Goal: Information Seeking & Learning: Learn about a topic

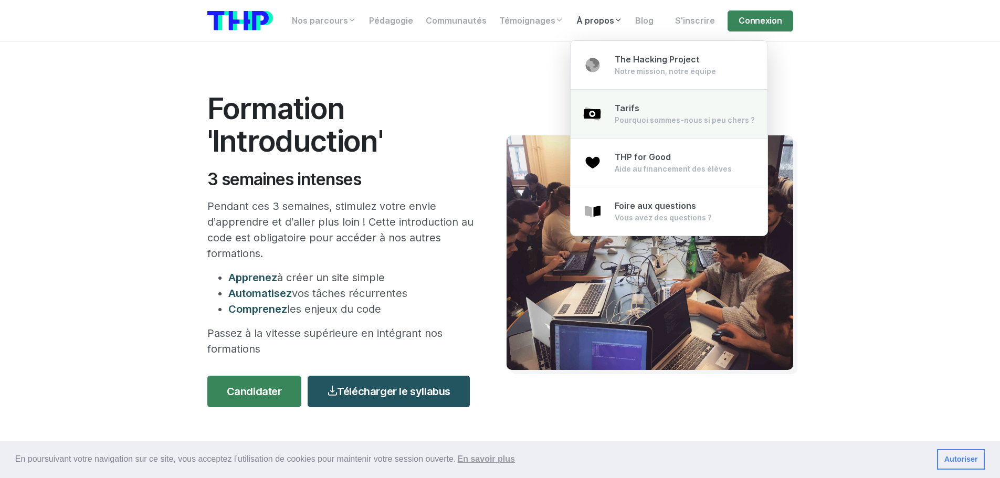
click at [593, 118] on img at bounding box center [592, 113] width 19 height 19
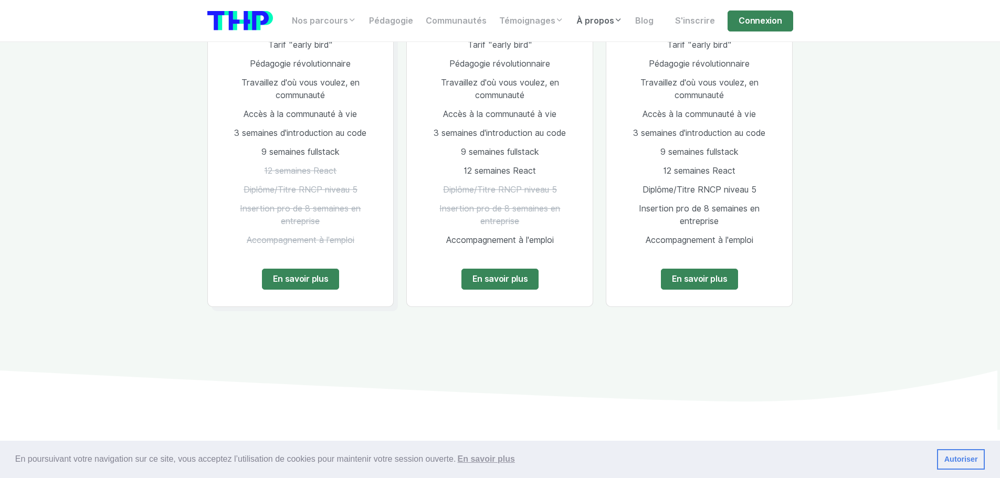
scroll to position [1522, 0]
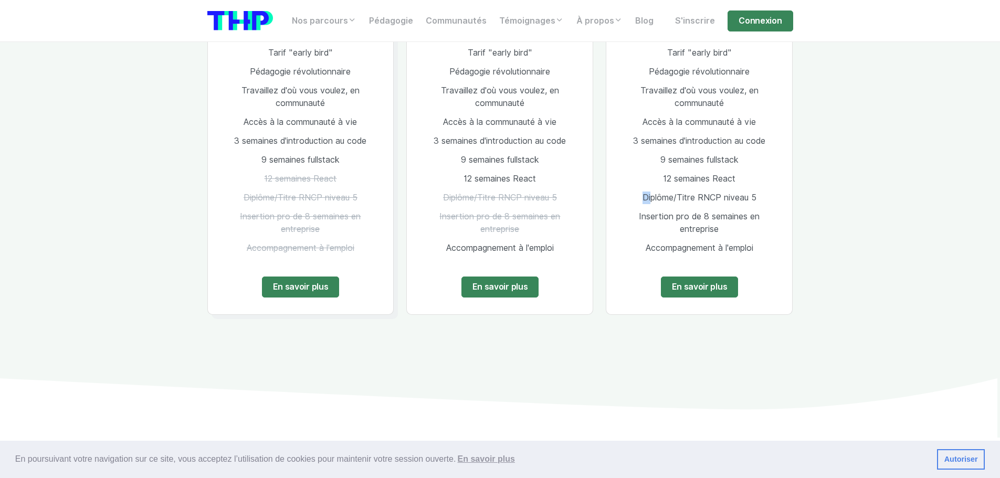
drag, startPoint x: 655, startPoint y: 168, endPoint x: 755, endPoint y: 148, distance: 101.7
click at [753, 149] on ul "Tarif "early bird" Pédagogie révolutionnaire Travaillez d'où vous voulez, en co…" at bounding box center [699, 151] width 152 height 214
drag, startPoint x: 766, startPoint y: 162, endPoint x: 763, endPoint y: 170, distance: 8.1
click at [766, 169] on li "12 semaines React" at bounding box center [699, 178] width 152 height 19
drag, startPoint x: 762, startPoint y: 172, endPoint x: 632, endPoint y: 175, distance: 130.7
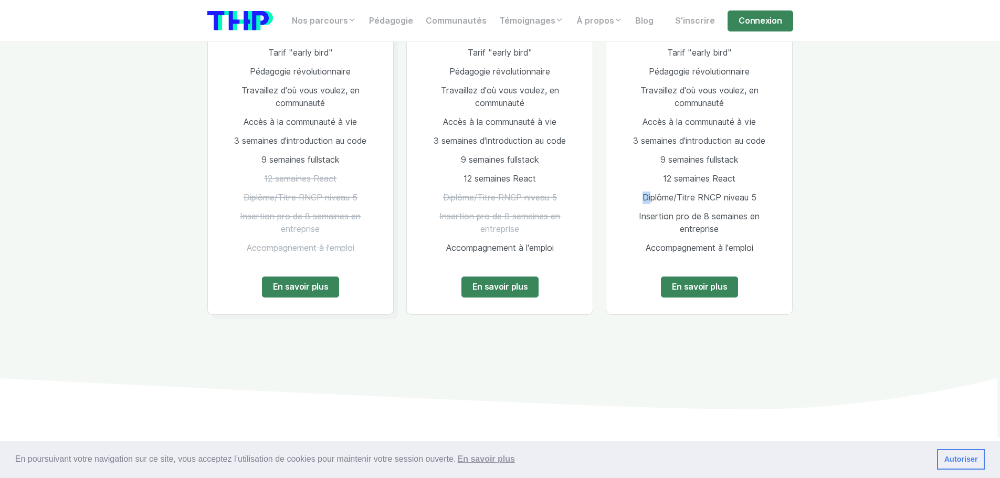
click at [632, 188] on li "Diplôme/Titre RNCP niveau 5" at bounding box center [699, 197] width 152 height 19
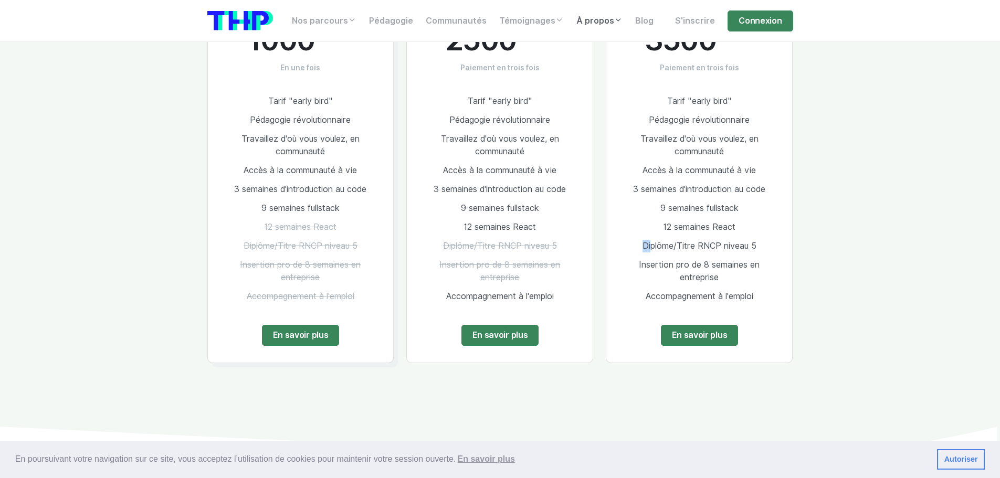
scroll to position [1317, 0]
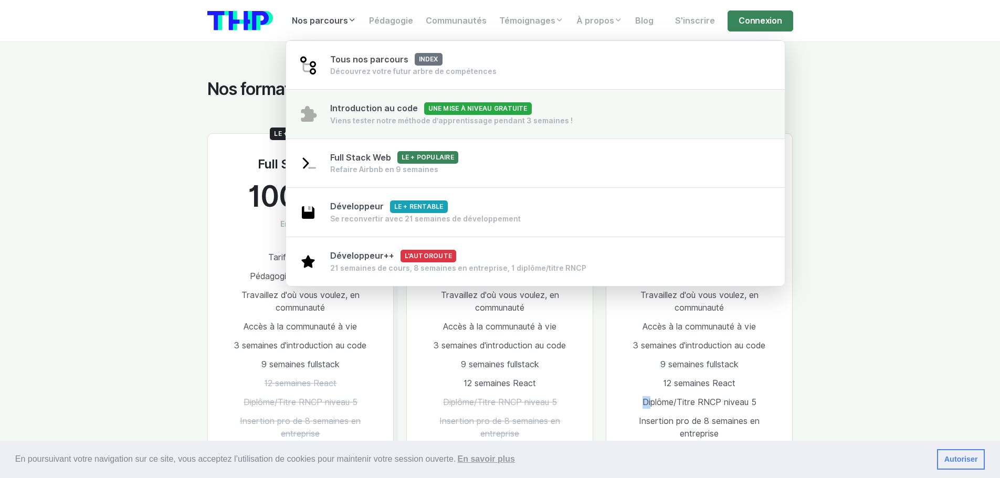
click at [355, 116] on div "Viens tester notre méthode d’apprentissage pendant 3 semaines !" at bounding box center [451, 120] width 243 height 10
click at [356, 104] on span "Introduction au code Une mise à niveau gratuite" at bounding box center [431, 108] width 202 height 10
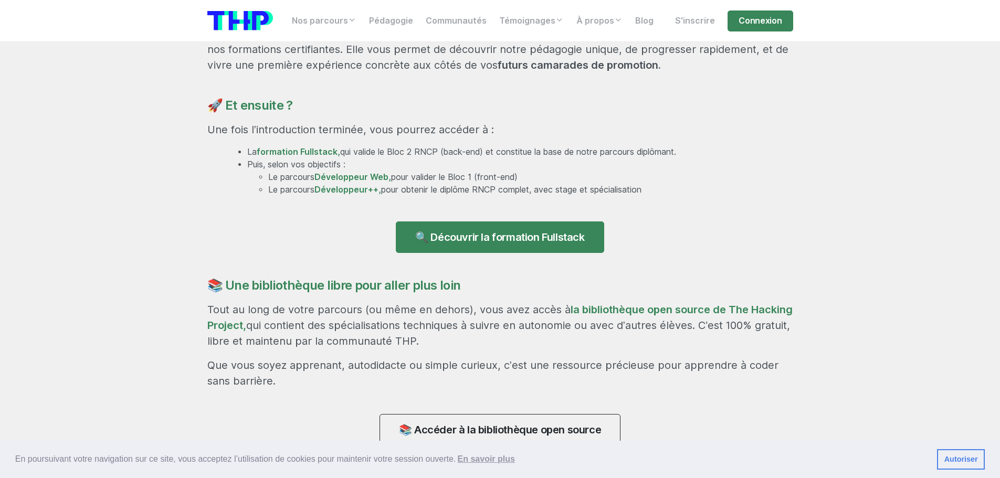
scroll to position [682, 0]
drag, startPoint x: 256, startPoint y: 150, endPoint x: 348, endPoint y: 158, distance: 92.3
click at [349, 153] on ul "La formation Fullstack, qui valide le Bloc 2 RNCP (back-end) et constitue la ba…" at bounding box center [509, 170] width 567 height 50
click at [400, 150] on li "La formation Fullstack, qui valide le Bloc 2 RNCP (back-end) et constitue la ba…" at bounding box center [520, 151] width 546 height 13
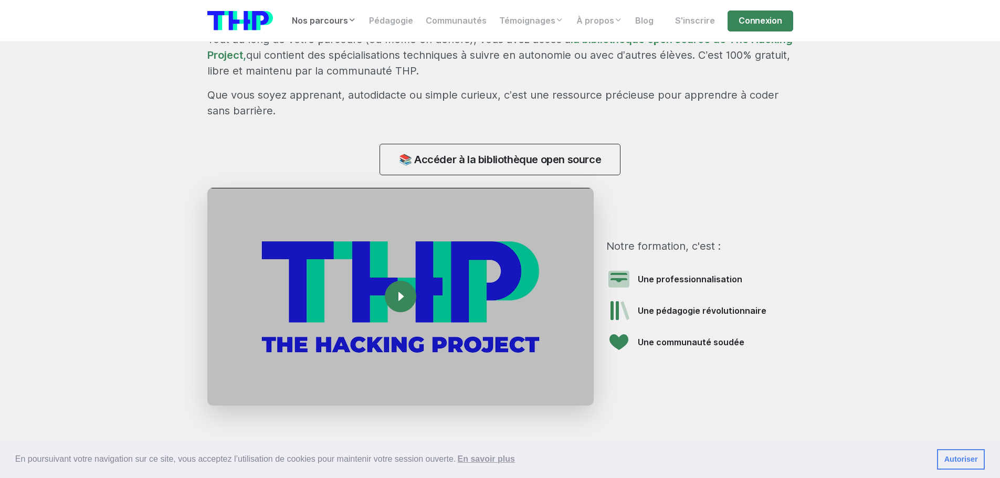
scroll to position [735, 0]
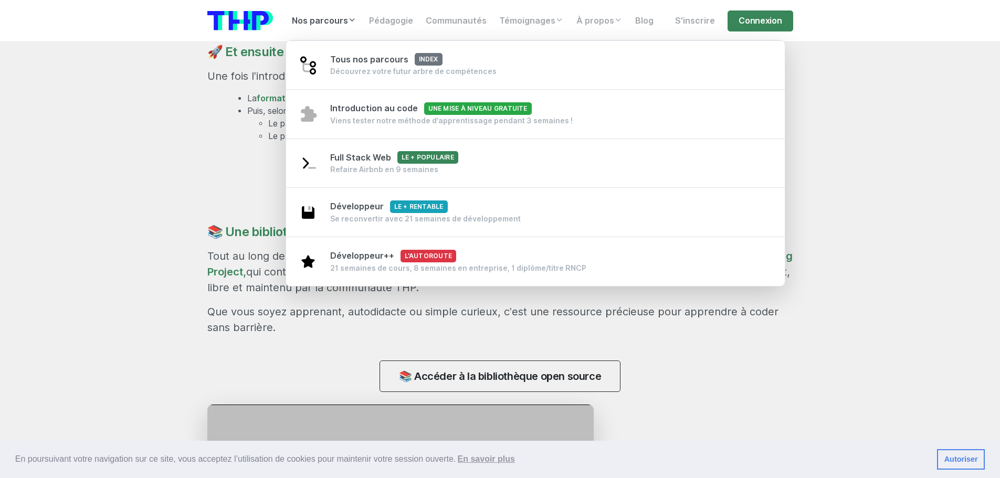
click at [293, 22] on link "Nos parcours" at bounding box center [323, 20] width 77 height 21
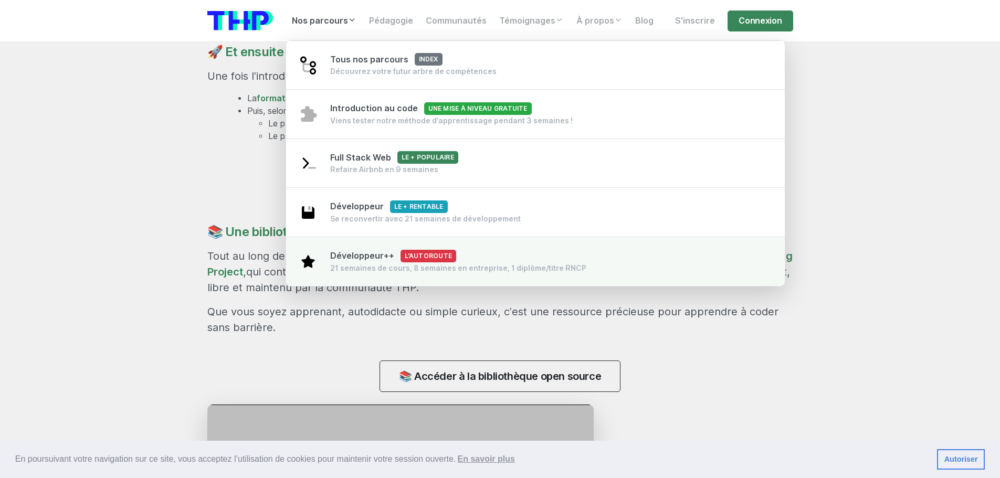
click at [368, 264] on div "21 semaines de cours, 8 semaines en entreprise, 1 diplôme/titre RNCP" at bounding box center [458, 268] width 256 height 10
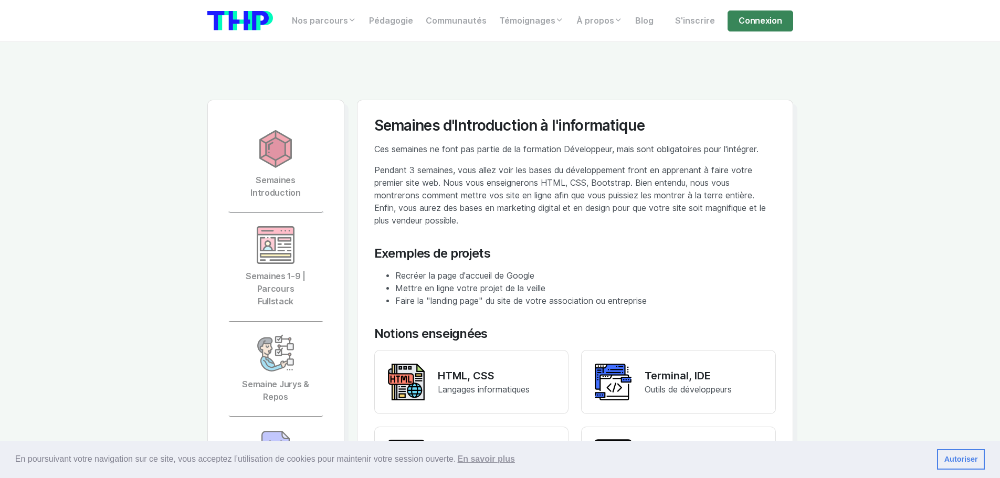
scroll to position [2046, 0]
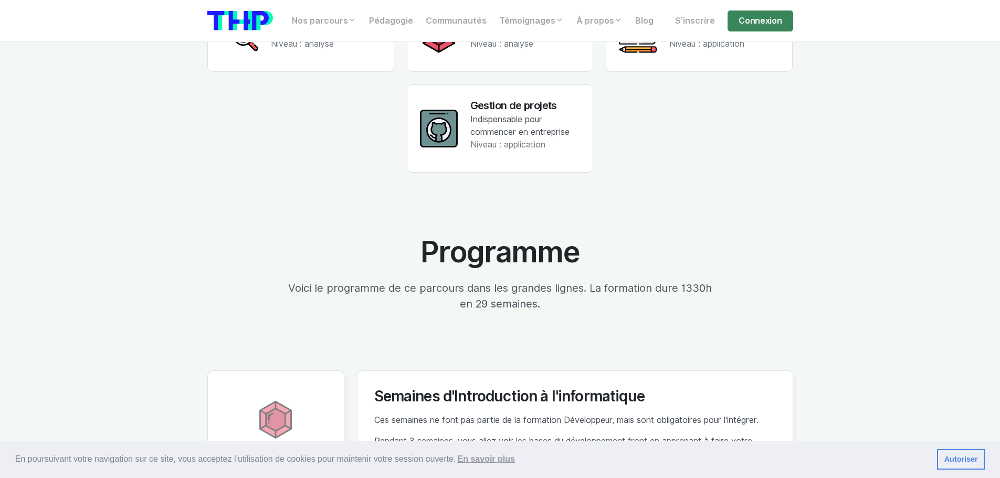
click at [228, 25] on img at bounding box center [240, 20] width 66 height 19
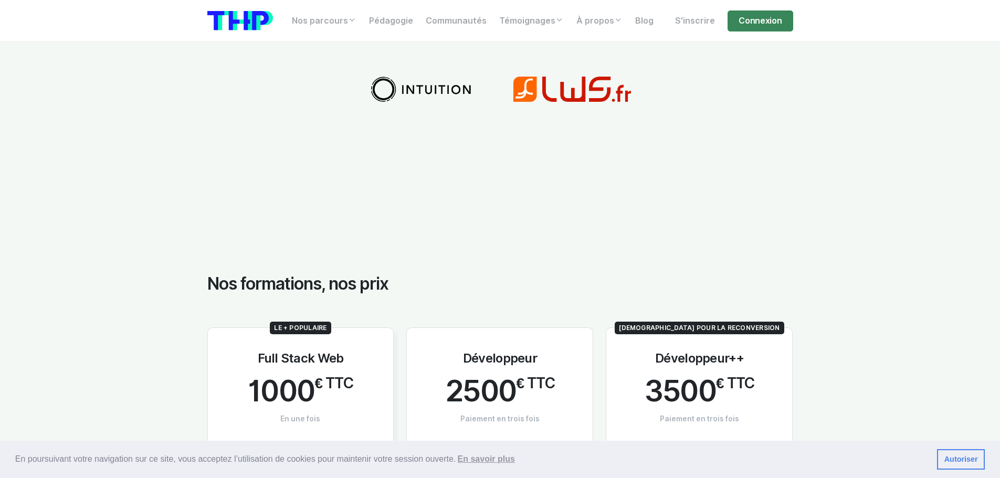
scroll to position [1994, 0]
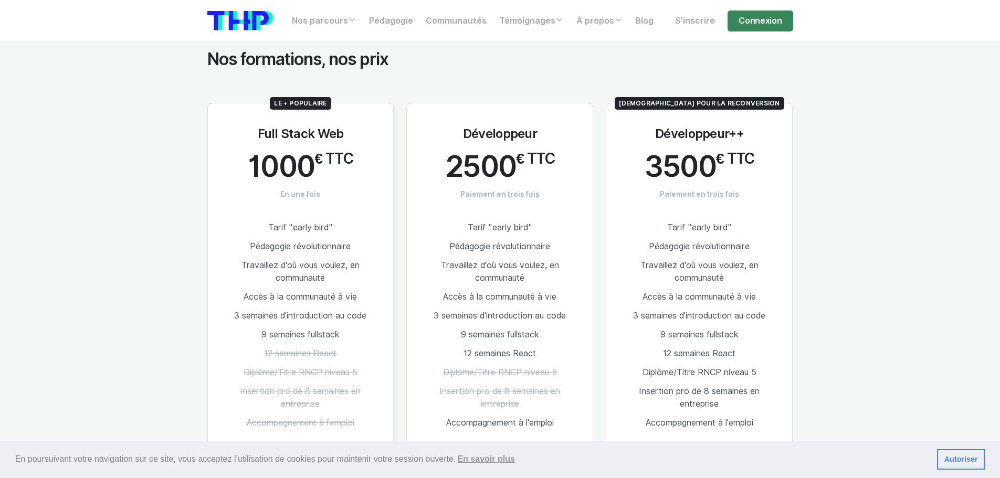
drag, startPoint x: 251, startPoint y: 161, endPoint x: 351, endPoint y: 149, distance: 100.4
click at [352, 150] on div "Le + populaire Full Stack Web 1000 € TTC En une fois Tarif "early bird" Pédagog…" at bounding box center [300, 296] width 187 height 386
click at [198, 228] on section "Nos formations, nos prix Le + populaire Full Stack Web 1000 € TTC En une fois T…" at bounding box center [500, 439] width 1000 height 881
drag, startPoint x: 244, startPoint y: 152, endPoint x: 358, endPoint y: 161, distance: 114.7
click at [358, 161] on div "Le + populaire Full Stack Web 1000 € TTC En une fois Tarif "early bird" Pédagog…" at bounding box center [300, 296] width 187 height 386
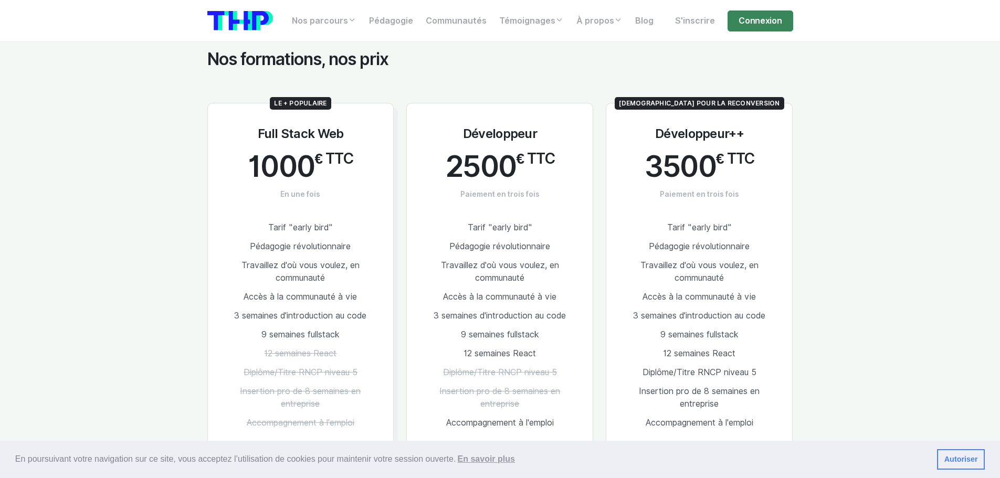
click at [191, 203] on section "Nos formations, nos prix Le + populaire Full Stack Web 1000 € TTC En une fois T…" at bounding box center [500, 439] width 1000 height 881
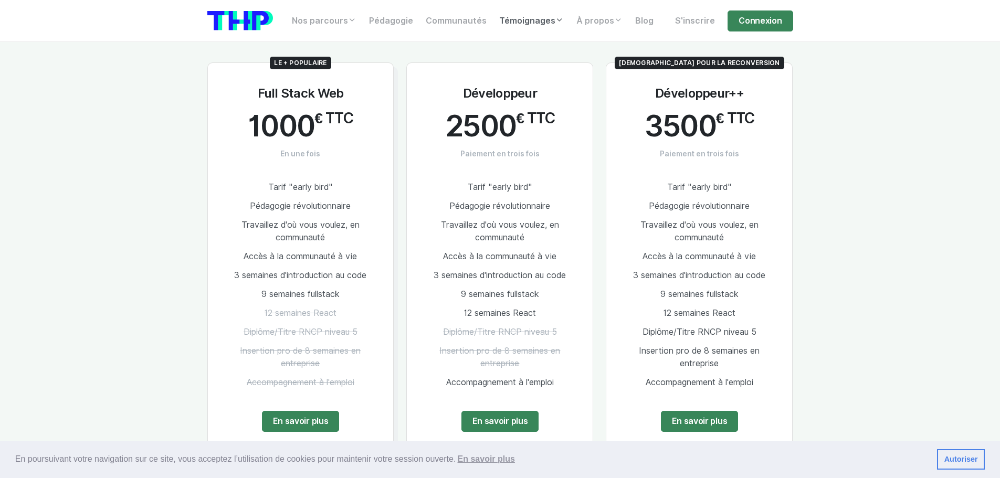
scroll to position [2099, 0]
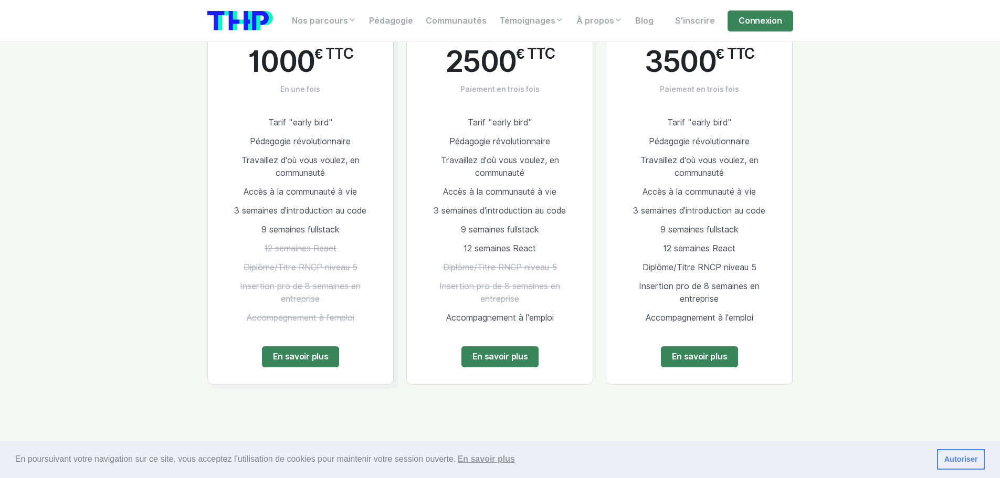
click at [900, 133] on section "Nos formations, nos prix Le + populaire Full Stack Web 1000 € TTC En une fois T…" at bounding box center [500, 334] width 1000 height 881
drag, startPoint x: 636, startPoint y: 275, endPoint x: 776, endPoint y: 291, distance: 140.5
click at [776, 291] on div "Idéal pour la reconversion Développeur++ 3500 € TTC Paiement en trois fois Tari…" at bounding box center [699, 191] width 187 height 386
click at [769, 295] on li "Insertion pro de 8 semaines en entreprise" at bounding box center [699, 292] width 152 height 31
click at [695, 289] on span "Insertion pro de 8 semaines en entreprise" at bounding box center [699, 292] width 121 height 23
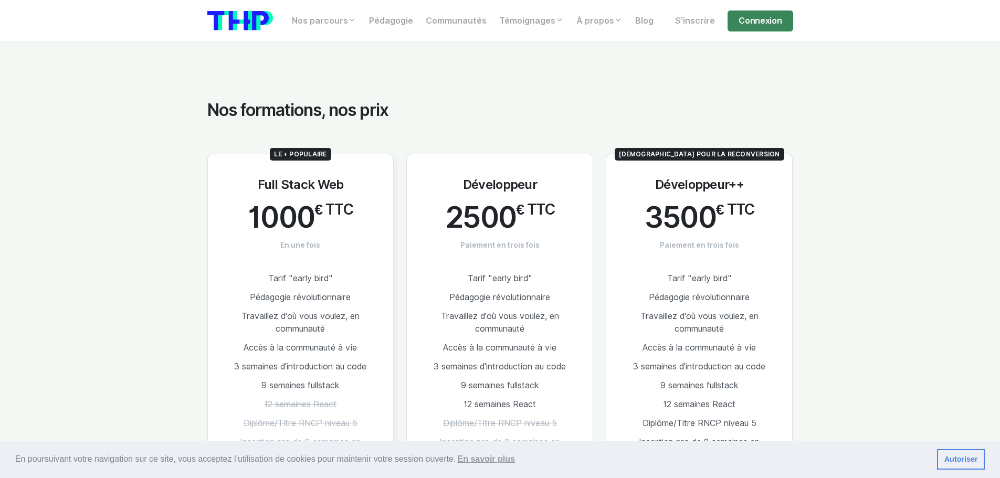
scroll to position [1942, 0]
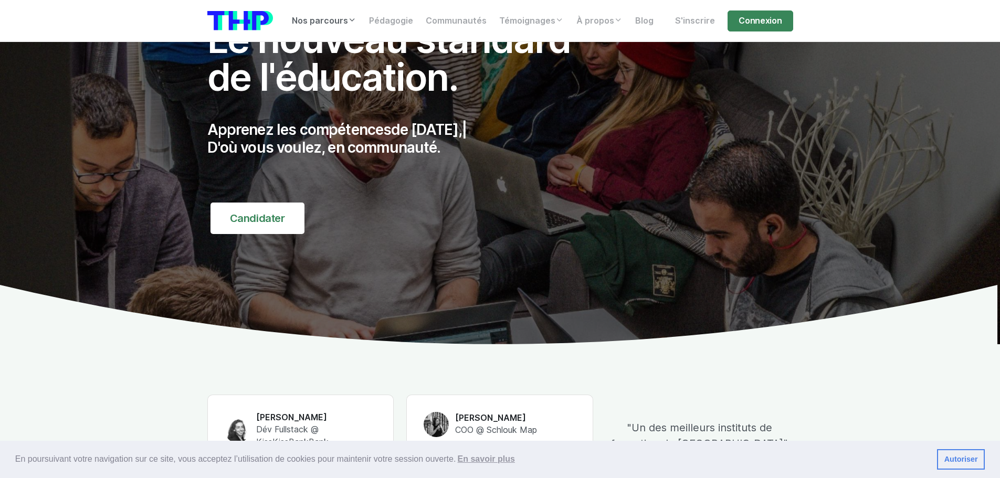
scroll to position [210, 0]
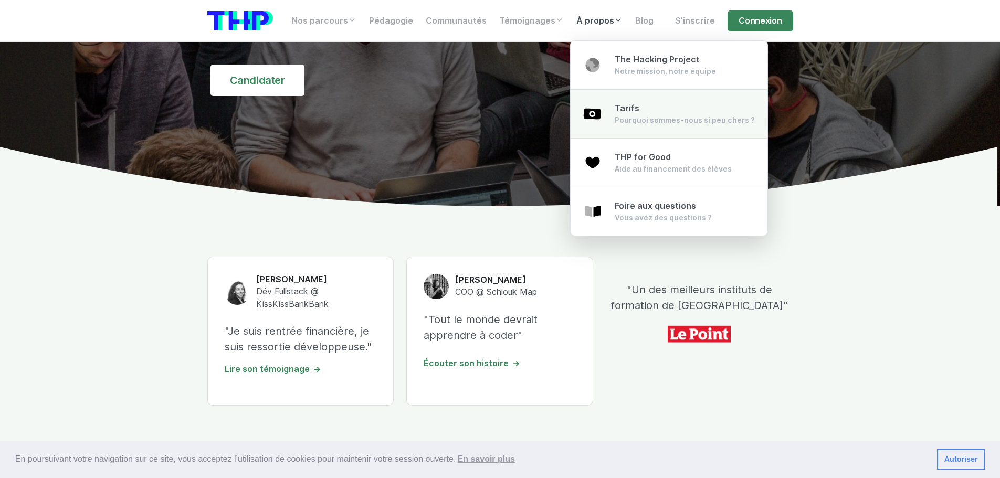
click at [618, 112] on div "Tarifs Pourquoi sommes-nous si peu chers ?" at bounding box center [684, 113] width 140 height 23
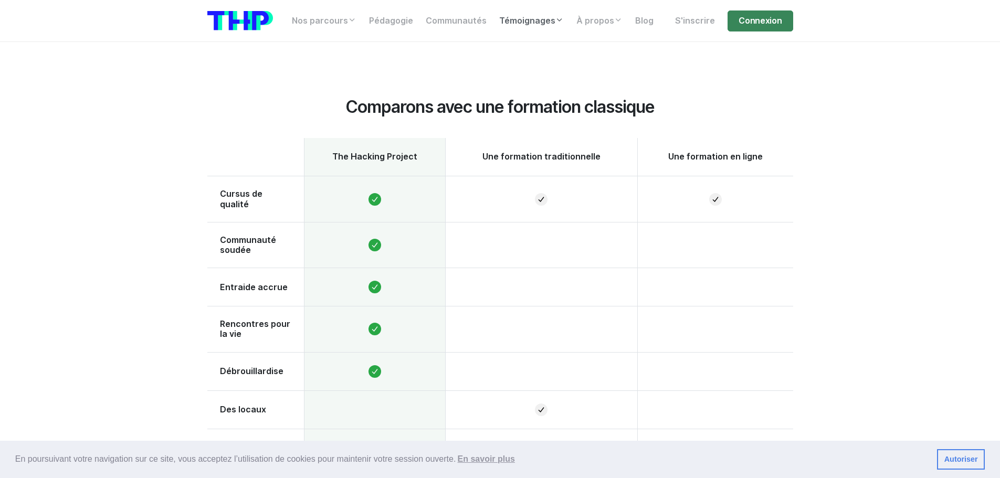
scroll to position [630, 0]
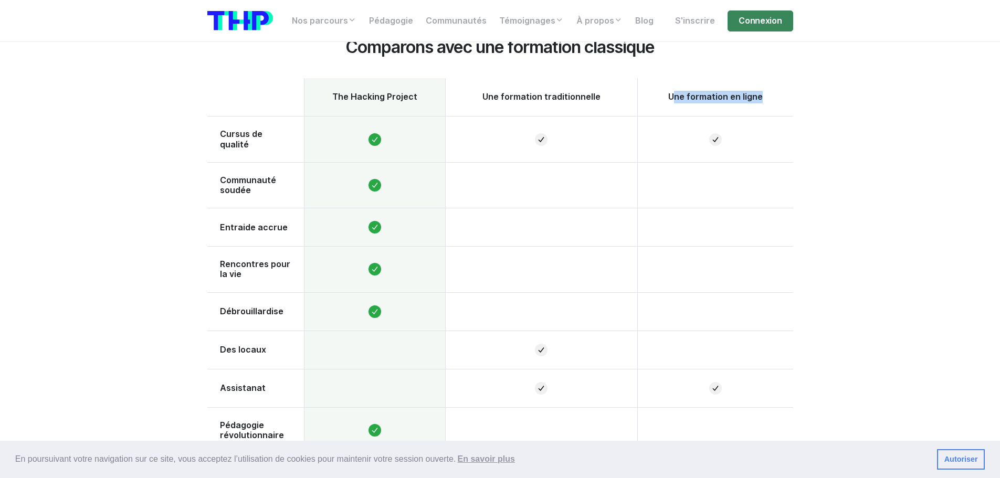
drag, startPoint x: 669, startPoint y: 82, endPoint x: 759, endPoint y: 85, distance: 90.8
click at [759, 86] on th "Une formation en ligne" at bounding box center [714, 97] width 155 height 38
click at [760, 84] on th "Une formation en ligne" at bounding box center [714, 97] width 155 height 38
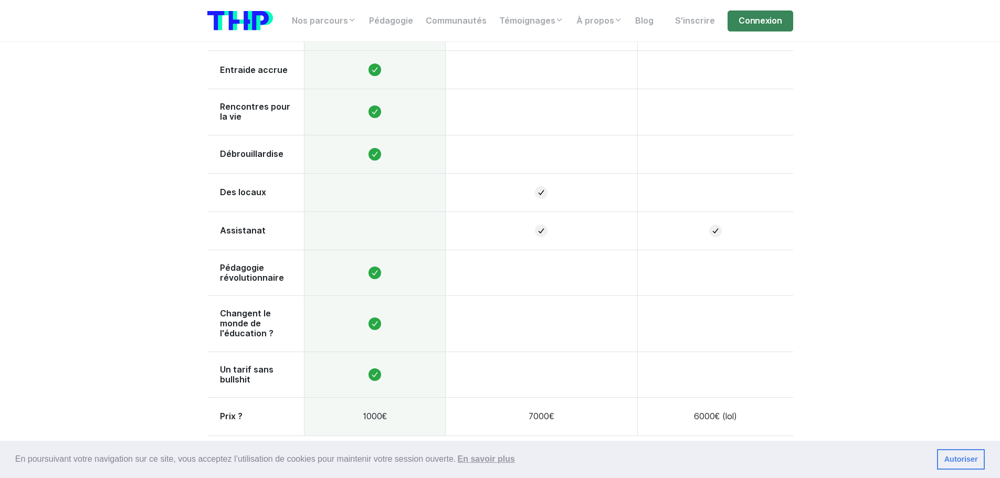
scroll to position [840, 0]
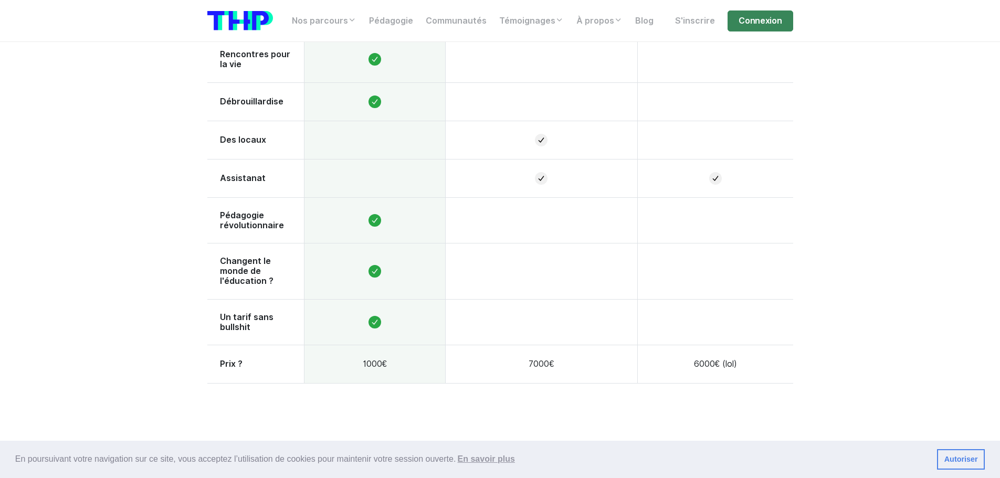
click at [364, 345] on td "1000€" at bounding box center [374, 364] width 141 height 38
drag, startPoint x: 361, startPoint y: 339, endPoint x: 406, endPoint y: 333, distance: 45.5
click at [406, 345] on td "1000€" at bounding box center [374, 364] width 141 height 38
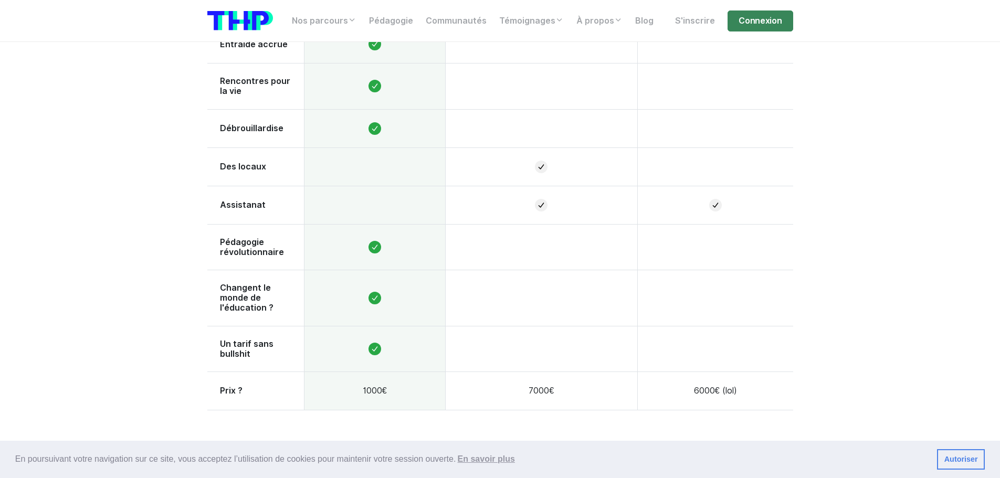
scroll to position [787, 0]
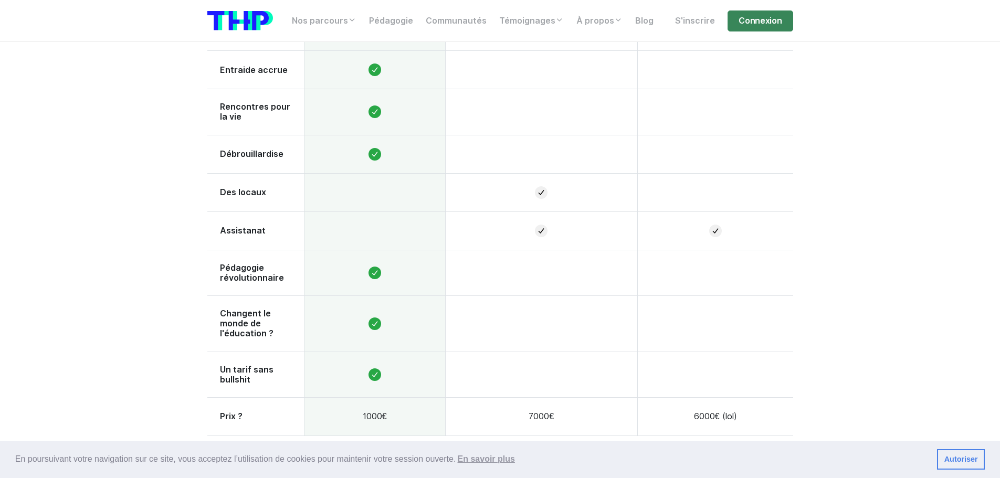
drag, startPoint x: 532, startPoint y: 393, endPoint x: 561, endPoint y: 391, distance: 29.4
click at [560, 397] on td "7000€" at bounding box center [541, 416] width 192 height 38
drag, startPoint x: 788, startPoint y: 317, endPoint x: 793, endPoint y: 331, distance: 14.6
click at [789, 317] on td at bounding box center [714, 323] width 155 height 56
drag, startPoint x: 705, startPoint y: 385, endPoint x: 737, endPoint y: 386, distance: 32.6
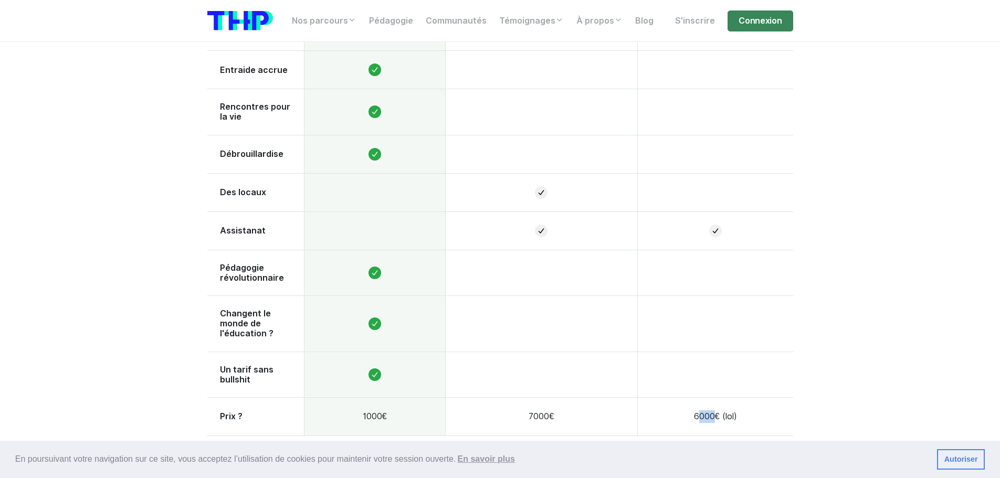
click at [715, 397] on td "6000€ (lol)" at bounding box center [714, 416] width 155 height 38
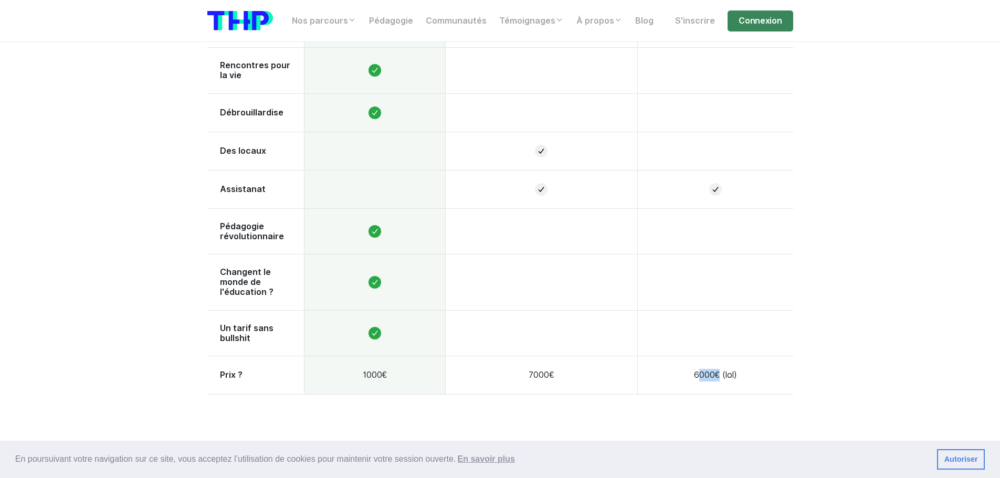
scroll to position [892, 0]
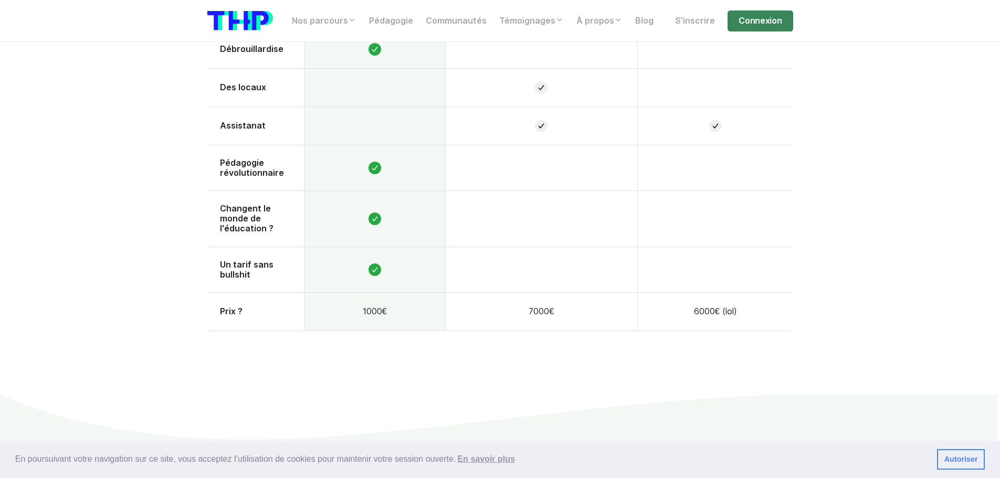
click at [780, 292] on td "6000€ (lol)" at bounding box center [714, 311] width 155 height 38
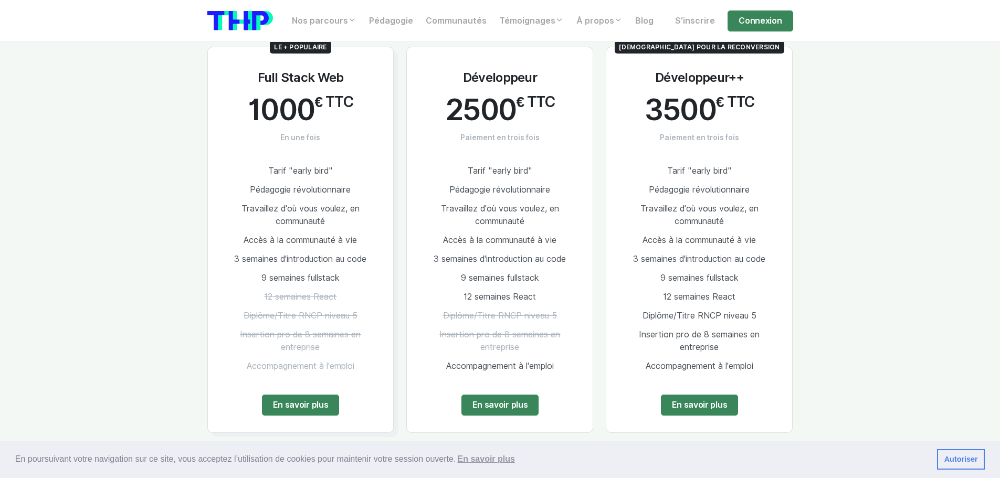
scroll to position [1364, 0]
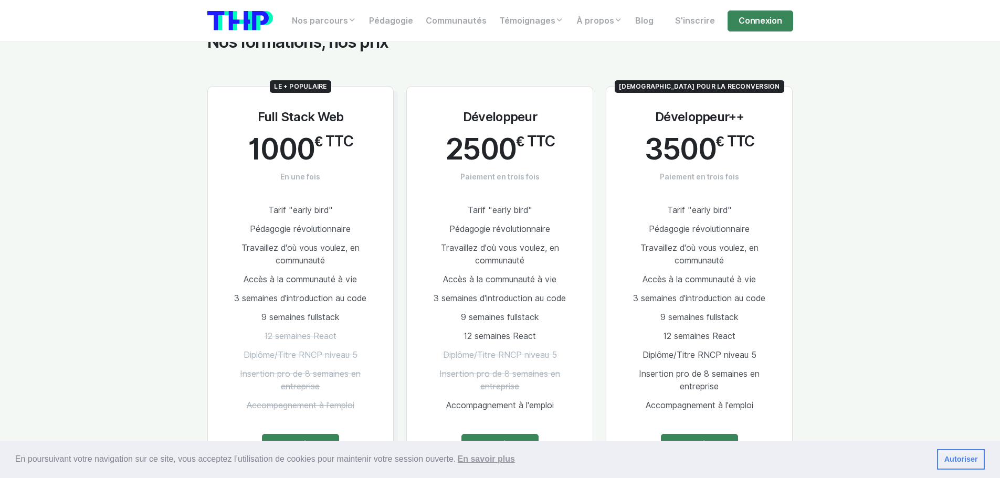
drag, startPoint x: 266, startPoint y: 94, endPoint x: 351, endPoint y: 299, distance: 222.3
click at [351, 301] on div "Le + populaire Full Stack Web 1000 € TTC En une fois Tarif "early bird" Pédagog…" at bounding box center [300, 279] width 187 height 386
click at [134, 280] on section "Nos formations, nos prix Le + populaire Full Stack Web 1000 € TTC En une fois T…" at bounding box center [500, 288] width 1000 height 613
click at [294, 331] on span "12 semaines React" at bounding box center [300, 336] width 72 height 10
drag, startPoint x: 267, startPoint y: 291, endPoint x: 342, endPoint y: 301, distance: 76.2
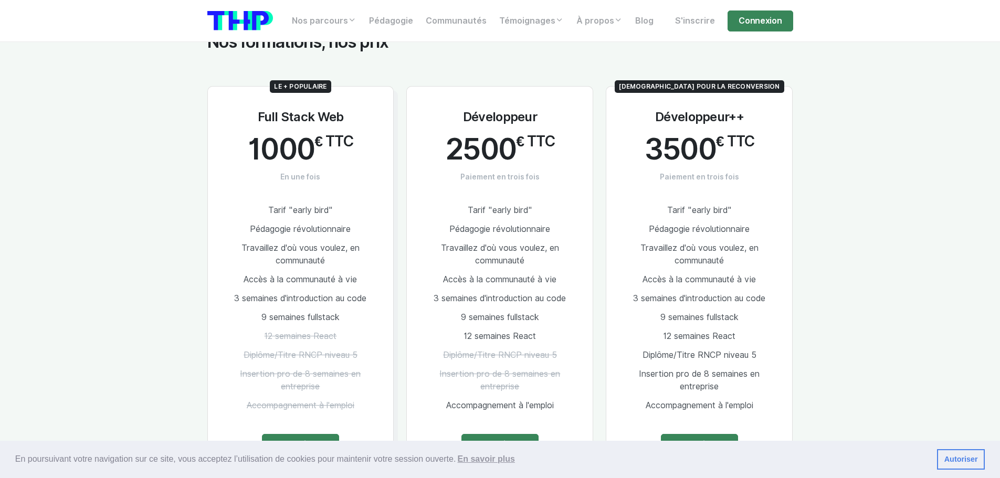
click at [342, 308] on li "9 semaines fullstack" at bounding box center [301, 317] width 152 height 19
click at [306, 312] on span "9 semaines fullstack" at bounding box center [300, 317] width 78 height 10
click at [274, 308] on li "9 semaines fullstack" at bounding box center [301, 317] width 152 height 19
click at [269, 308] on li "9 semaines fullstack" at bounding box center [301, 317] width 152 height 19
drag, startPoint x: 261, startPoint y: 291, endPoint x: 306, endPoint y: 291, distance: 45.7
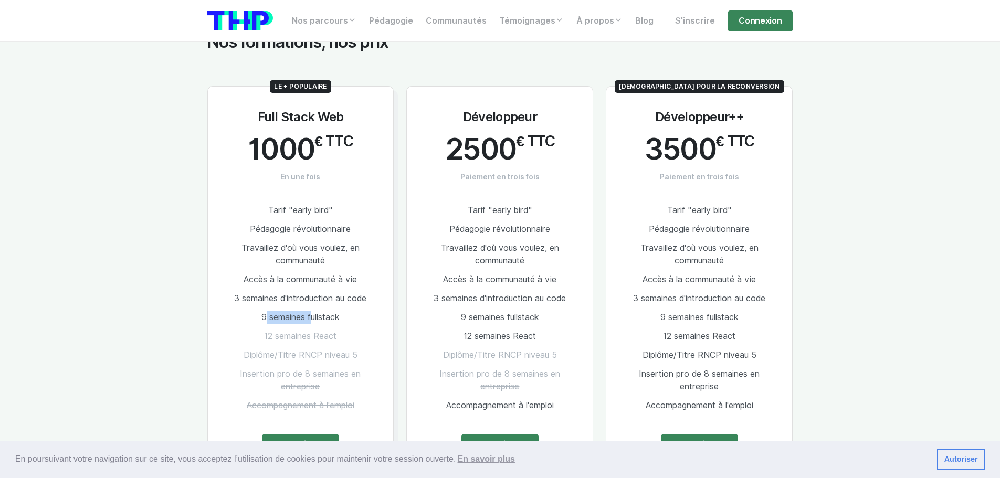
click at [306, 312] on span "9 semaines fullstack" at bounding box center [300, 317] width 78 height 10
click at [208, 250] on div "Le + populaire Full Stack Web 1000 € TTC En une fois Tarif "early bird" Pédagog…" at bounding box center [300, 279] width 187 height 386
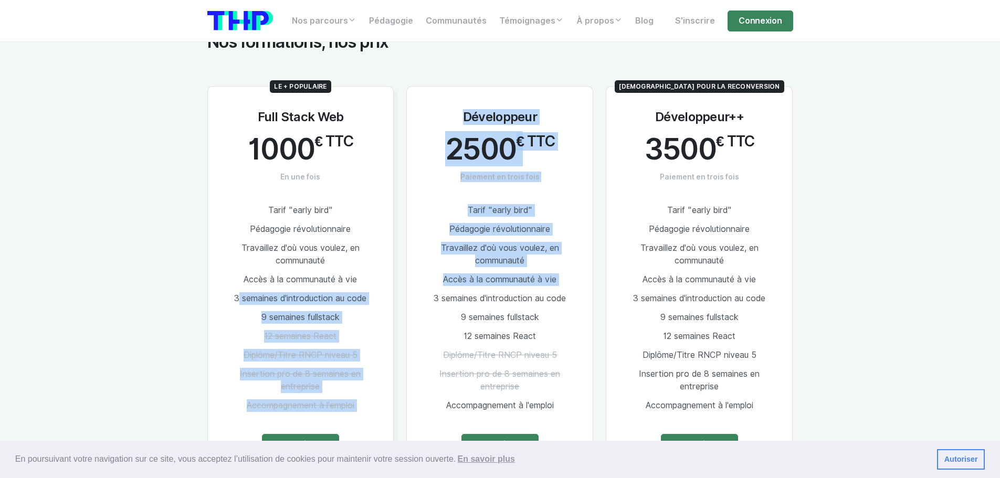
drag, startPoint x: 225, startPoint y: 277, endPoint x: 391, endPoint y: 277, distance: 165.8
click at [401, 276] on div "Le + populaire Full Stack Web 1000 € TTC En une fois Tarif "early bird" Pédagog…" at bounding box center [500, 273] width 598 height 424
click at [222, 271] on div "Le + populaire Full Stack Web 1000 € TTC En une fois Tarif "early bird" Pédagog…" at bounding box center [300, 279] width 187 height 386
click at [234, 293] on span "3 semaines d'introduction au code" at bounding box center [300, 298] width 132 height 10
click at [231, 289] on li "3 semaines d'introduction au code" at bounding box center [301, 298] width 152 height 19
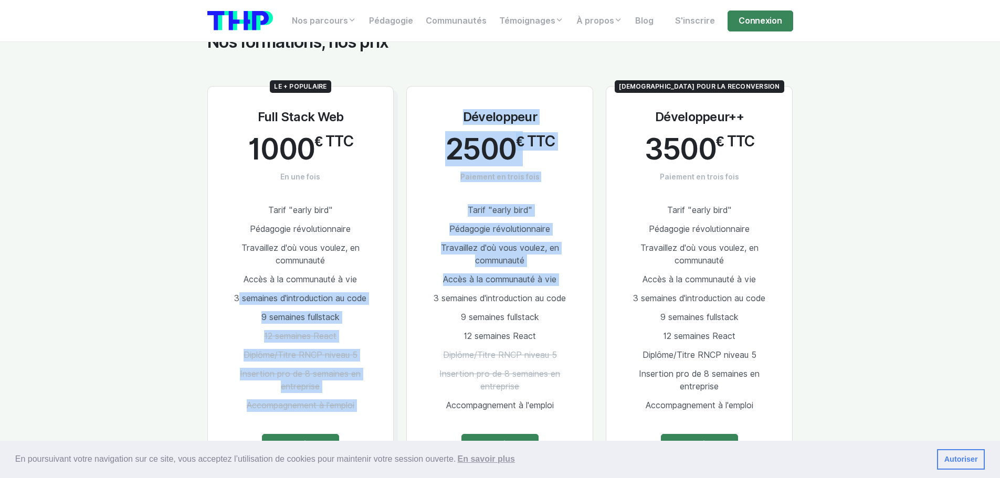
drag, startPoint x: 251, startPoint y: 273, endPoint x: 246, endPoint y: 266, distance: 9.0
click at [251, 293] on span "3 semaines d'introduction au code" at bounding box center [300, 298] width 132 height 10
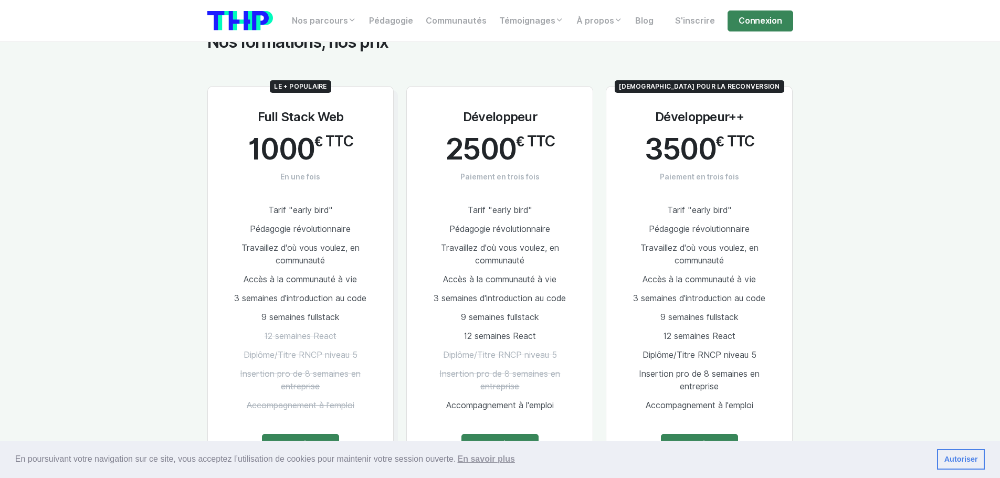
click at [204, 197] on div "Le + populaire Full Stack Web 1000 € TTC En une fois Tarif "early bird" Pédagog…" at bounding box center [300, 285] width 199 height 399
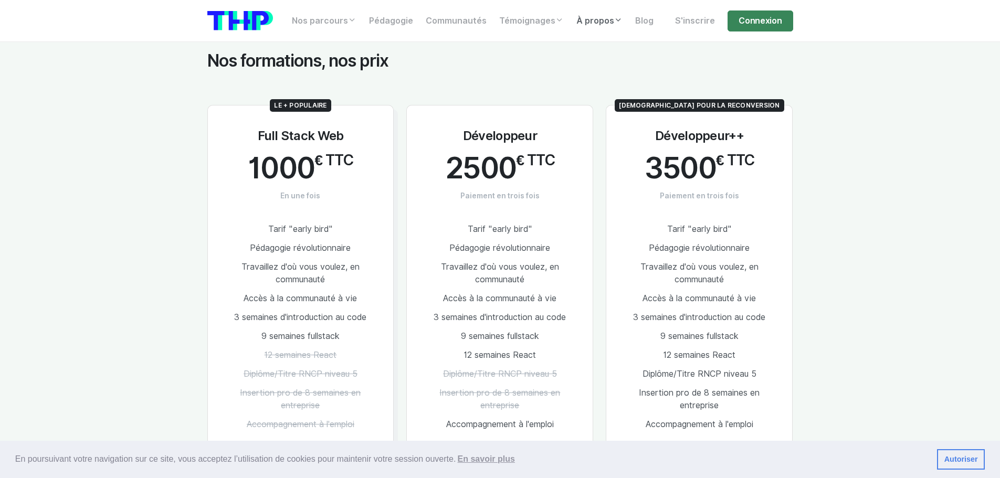
scroll to position [1312, 0]
